Goal: Transaction & Acquisition: Subscribe to service/newsletter

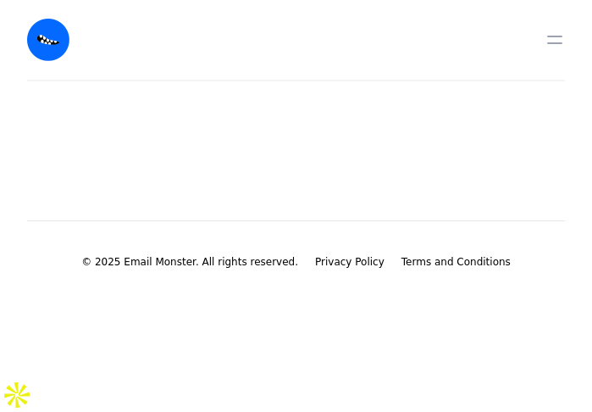
click at [331, 118] on main at bounding box center [296, 123] width 592 height 85
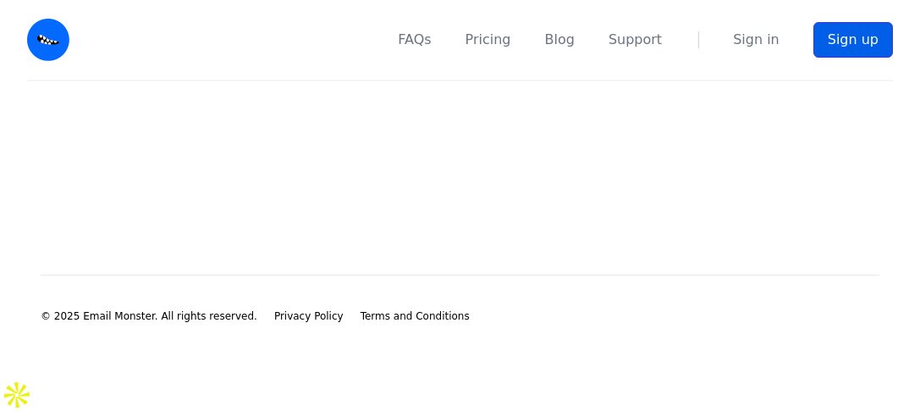
click at [591, 40] on link "Sign up" at bounding box center [854, 40] width 80 height 36
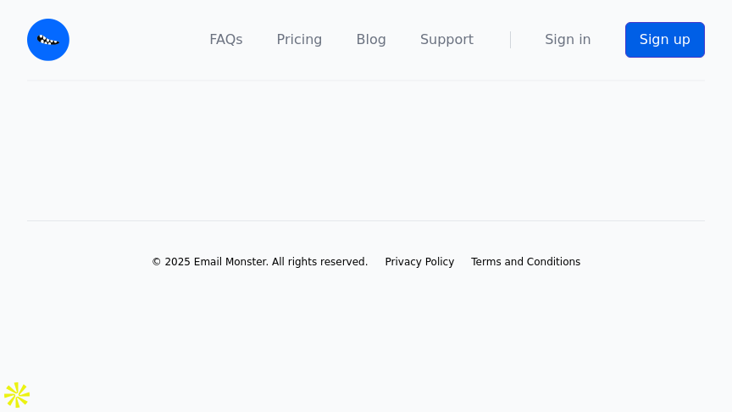
click at [672, 34] on link "Sign up" at bounding box center [665, 40] width 80 height 36
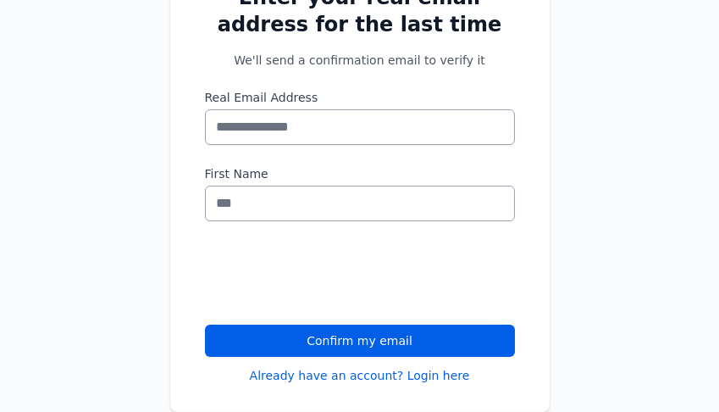
click at [334, 121] on input "Real Email Address" at bounding box center [360, 127] width 310 height 36
type input "**********"
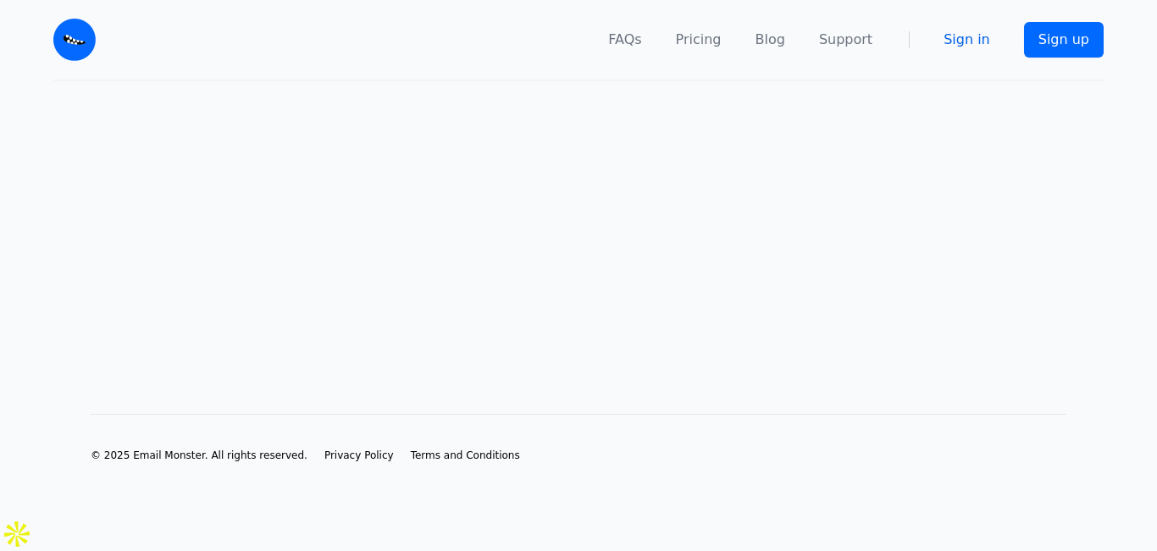
click at [976, 37] on link "Sign in" at bounding box center [966, 40] width 47 height 20
